Goal: Information Seeking & Learning: Learn about a topic

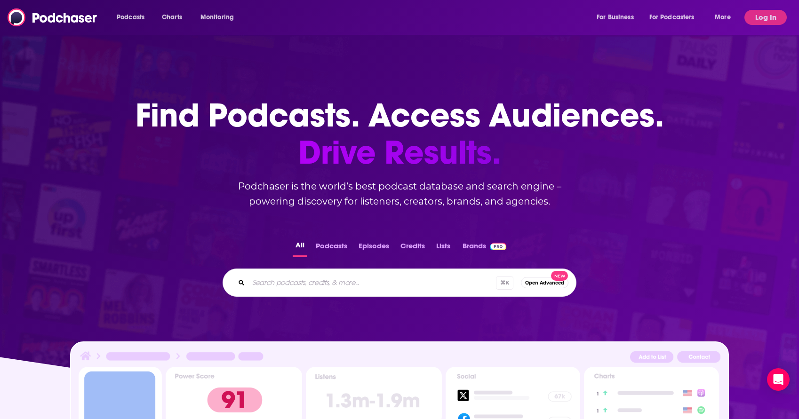
click at [305, 292] on div "⌘ K Open Advanced New" at bounding box center [400, 283] width 354 height 28
click at [305, 281] on input "Search podcasts, credits, & more..." at bounding box center [373, 282] width 248 height 15
type input "leads club podcast"
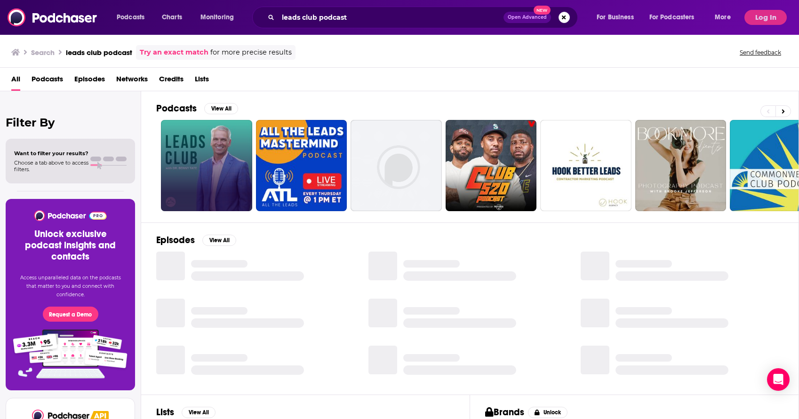
click at [198, 161] on link at bounding box center [206, 165] width 91 height 91
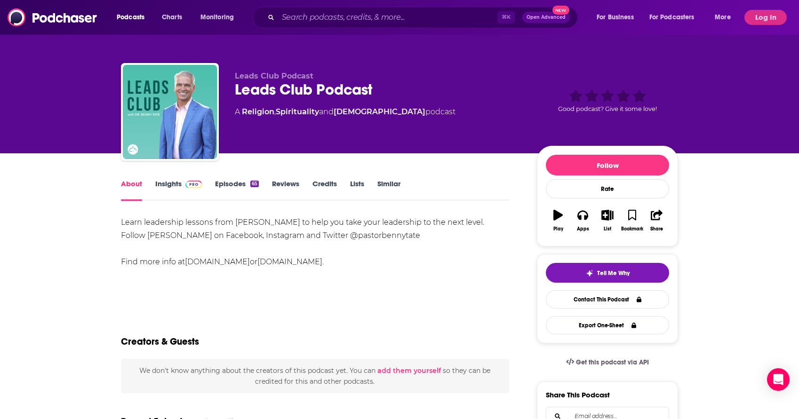
click at [161, 180] on link "Insights" at bounding box center [178, 190] width 47 height 22
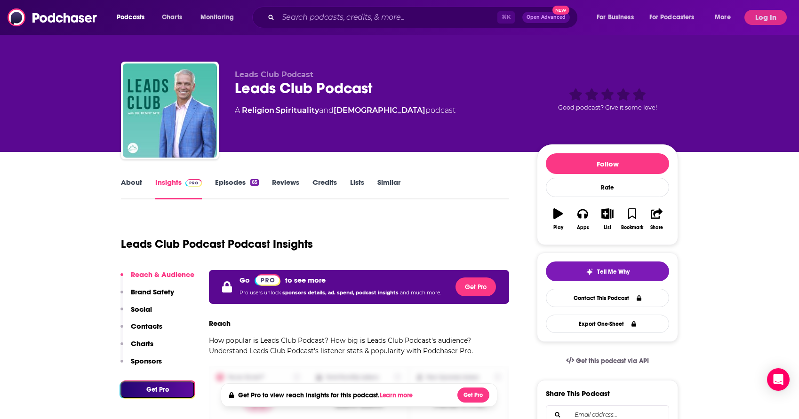
scroll to position [2, 0]
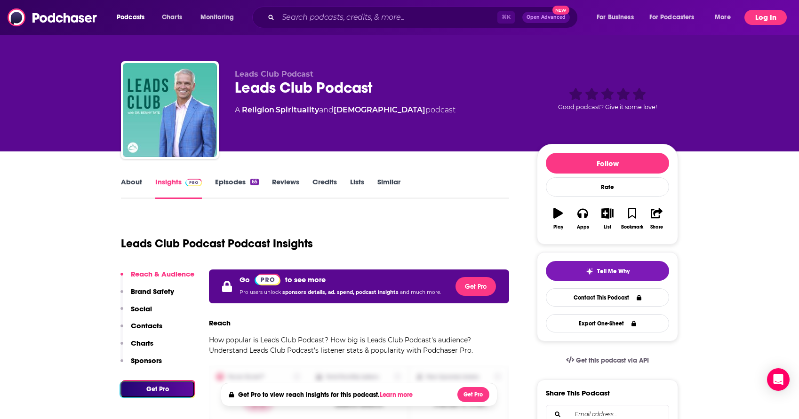
click at [753, 14] on button "Log In" at bounding box center [766, 17] width 42 height 15
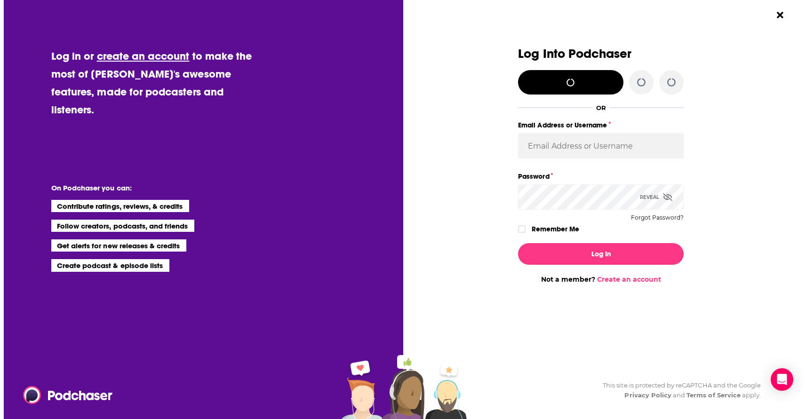
scroll to position [0, 0]
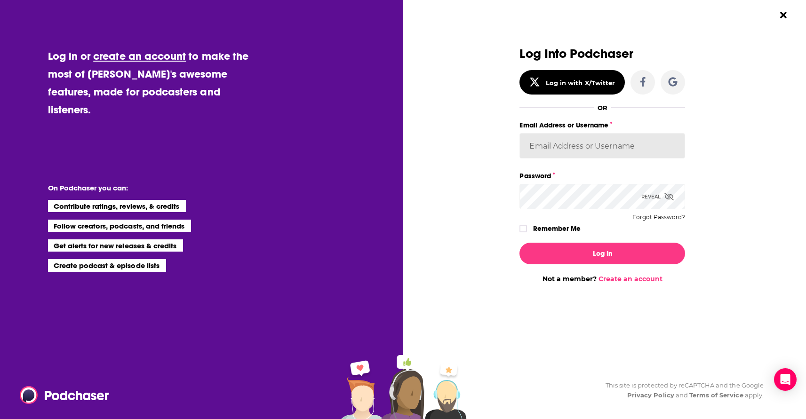
type input "[EMAIL_ADDRESS][DOMAIN_NAME]"
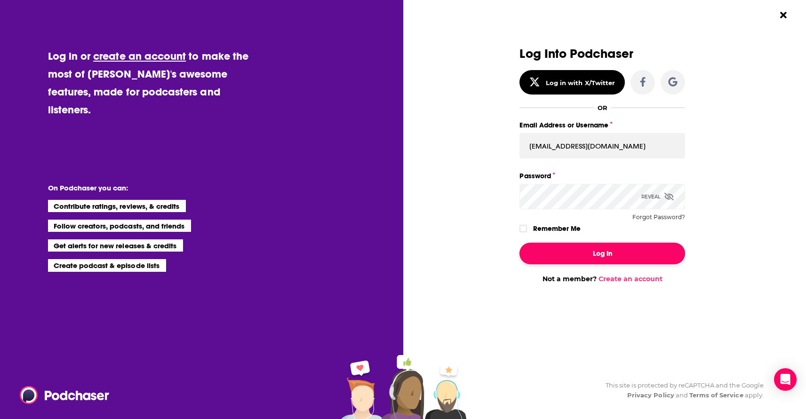
click at [591, 253] on button "Log In" at bounding box center [603, 254] width 166 height 22
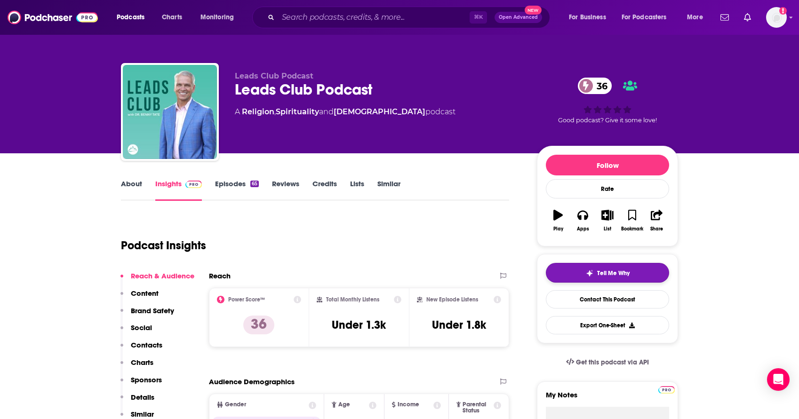
click at [622, 269] on button "Tell Me Why" at bounding box center [607, 273] width 123 height 20
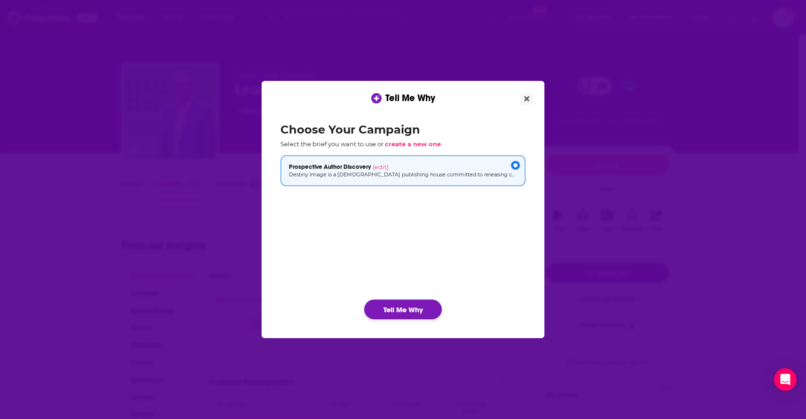
click at [422, 305] on button "Tell Me Why" at bounding box center [403, 310] width 78 height 20
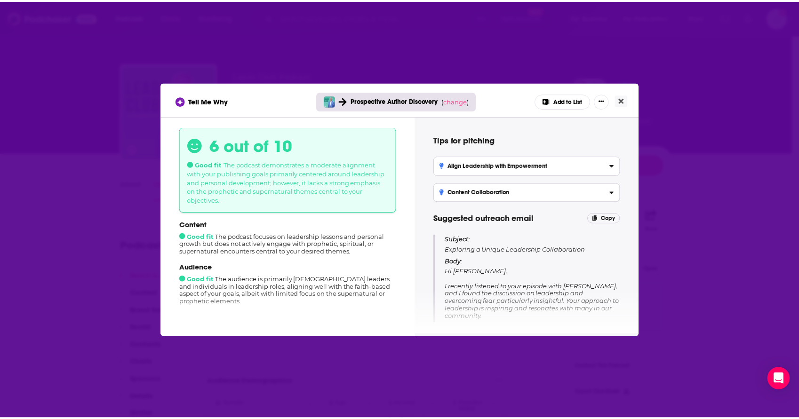
scroll to position [10, 0]
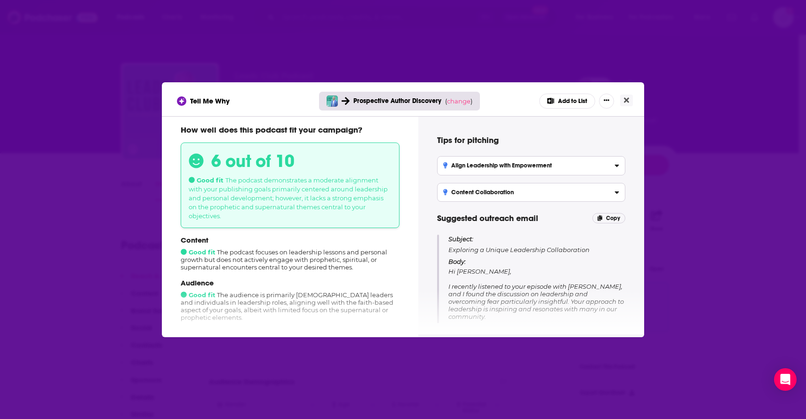
click at [688, 169] on div "Tell Me Why Prospective Author Discovery ( change ) Add to List How well does t…" at bounding box center [403, 209] width 806 height 419
click at [627, 99] on icon "Close" at bounding box center [626, 99] width 5 height 5
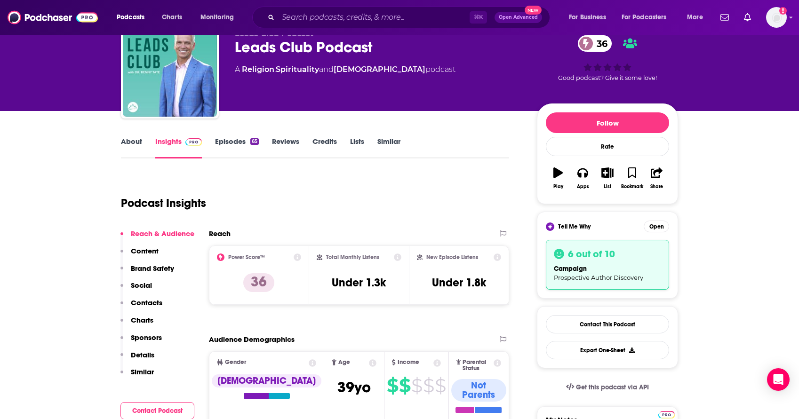
scroll to position [0, 0]
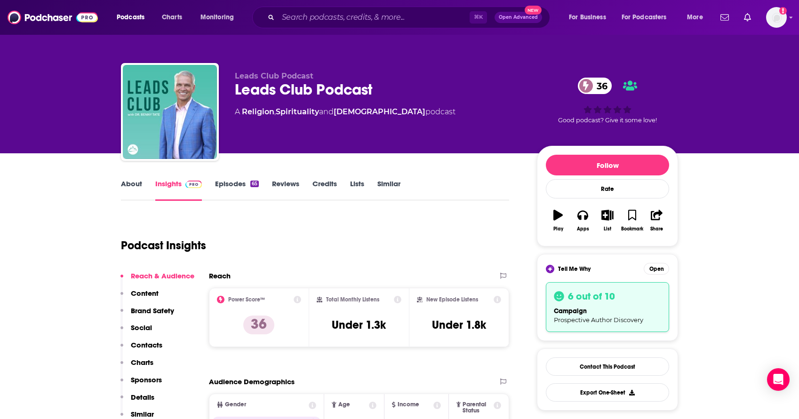
click at [248, 190] on link "Episodes 65" at bounding box center [237, 190] width 44 height 22
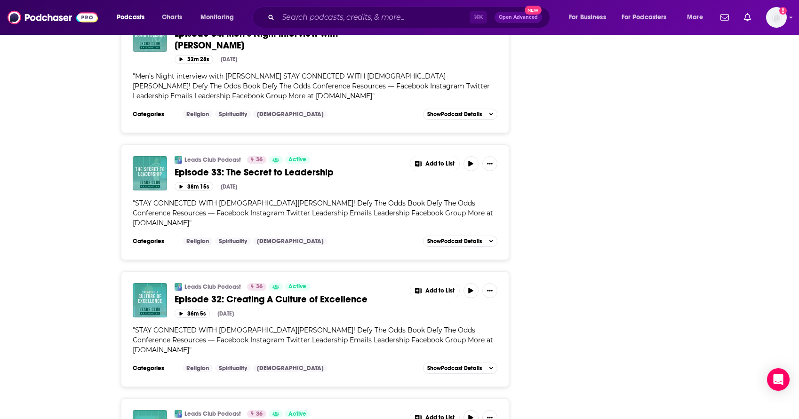
scroll to position [1830, 0]
